Goal: Information Seeking & Learning: Learn about a topic

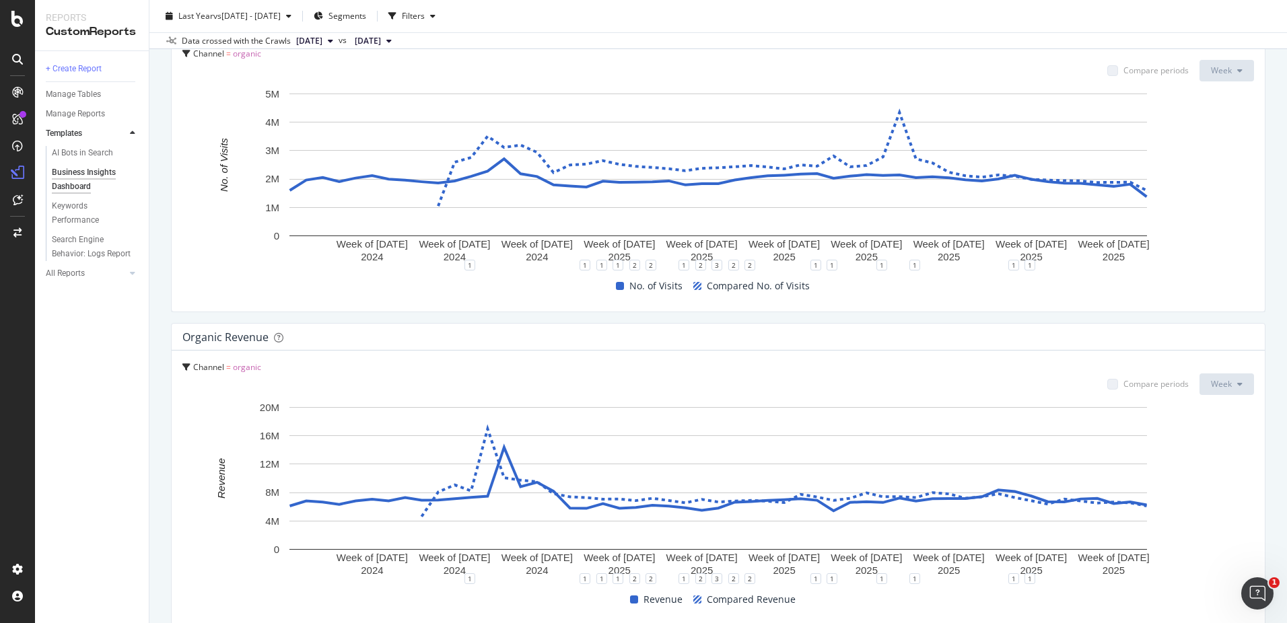
scroll to position [1311, 0]
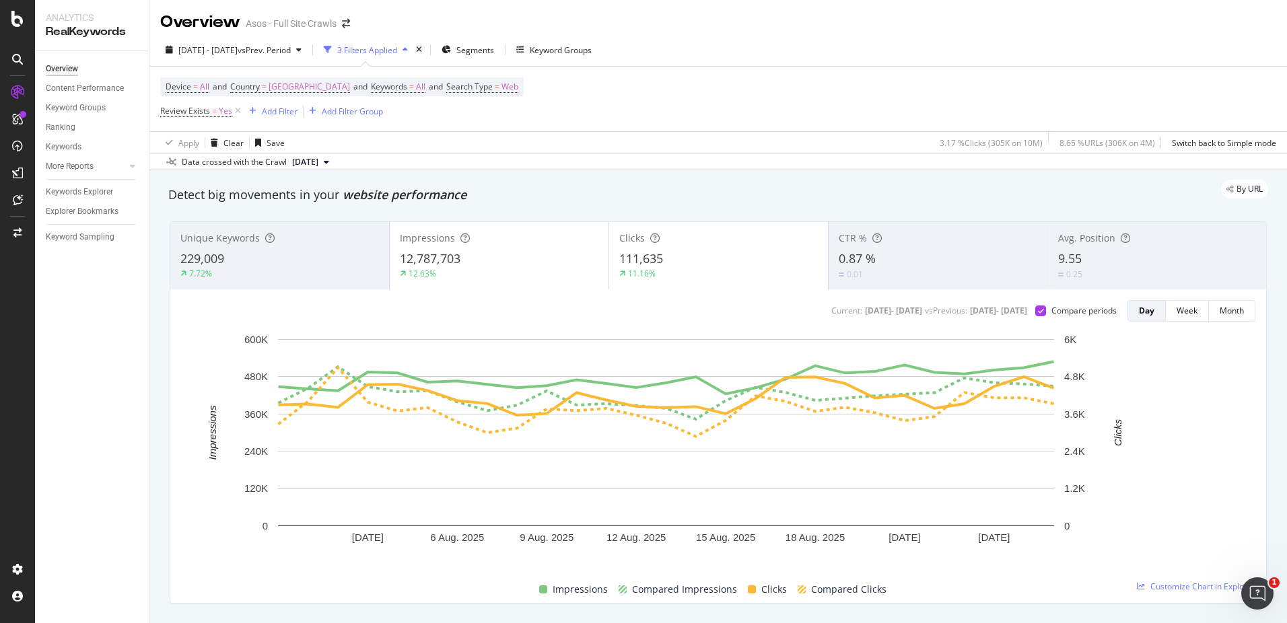
scroll to position [468, 0]
